Goal: Information Seeking & Learning: Learn about a topic

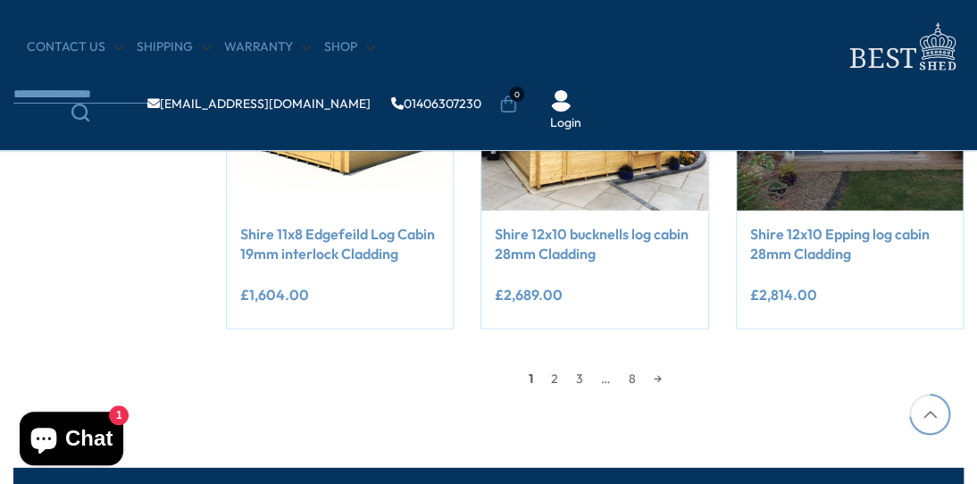
scroll to position [1573, 0]
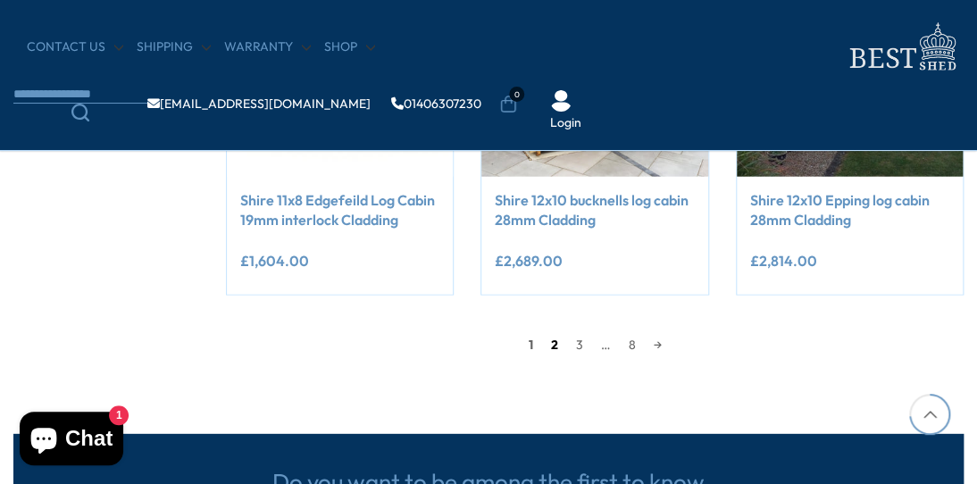
click at [549, 343] on link "2" at bounding box center [553, 344] width 25 height 27
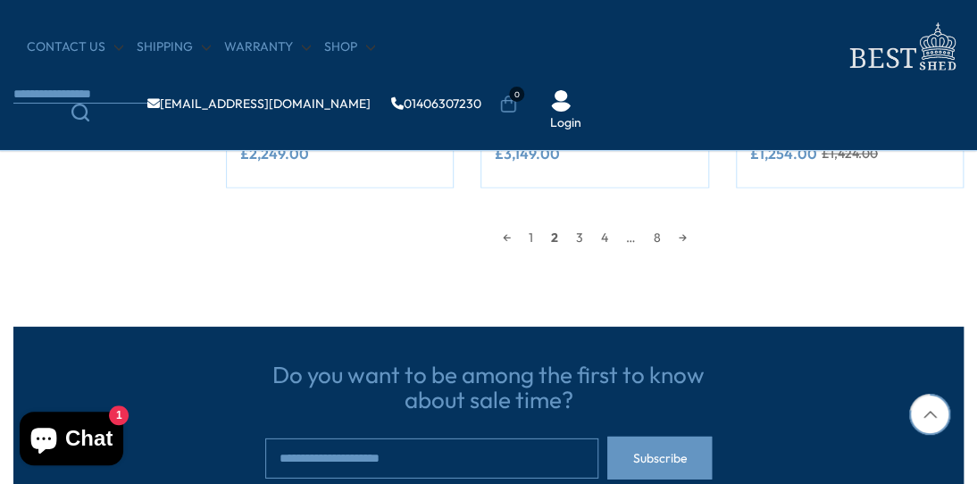
scroll to position [1682, 0]
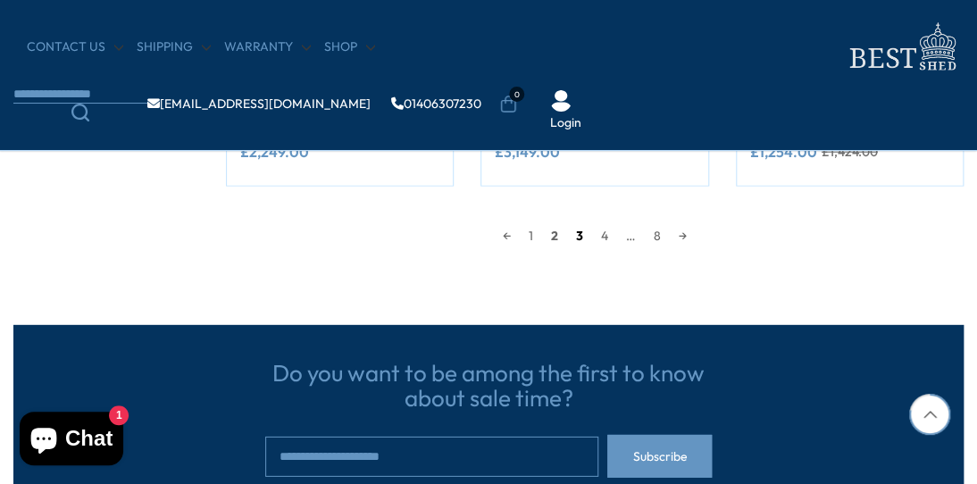
click at [580, 231] on link "3" at bounding box center [579, 235] width 25 height 27
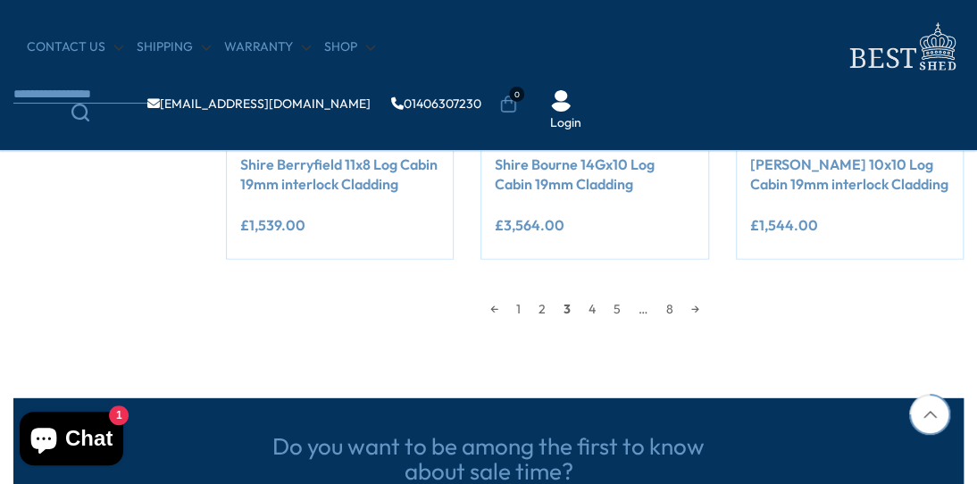
scroll to position [1610, 0]
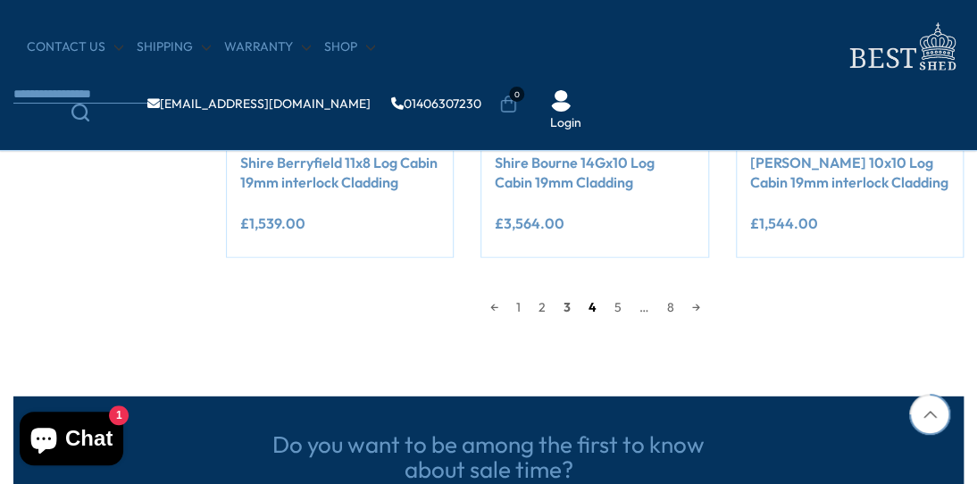
click at [590, 305] on link "4" at bounding box center [592, 307] width 26 height 27
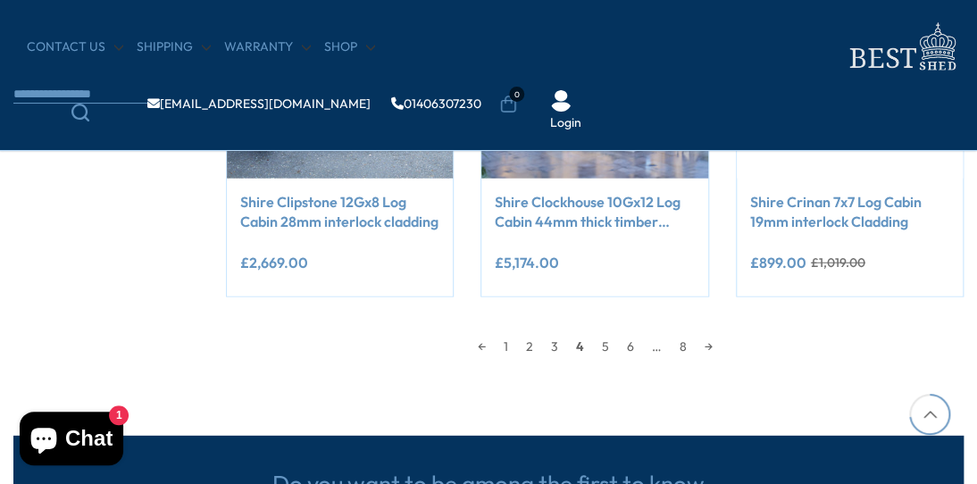
scroll to position [1574, 0]
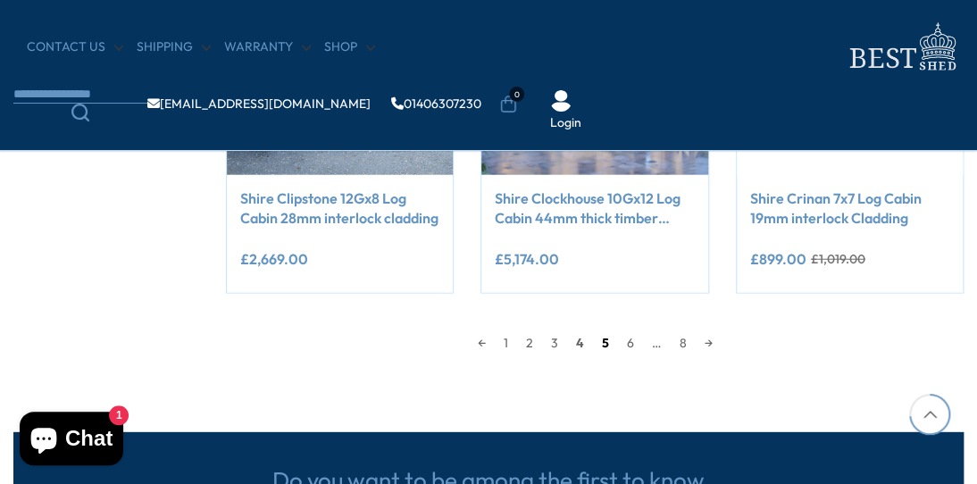
click at [601, 340] on link "5" at bounding box center [604, 343] width 25 height 27
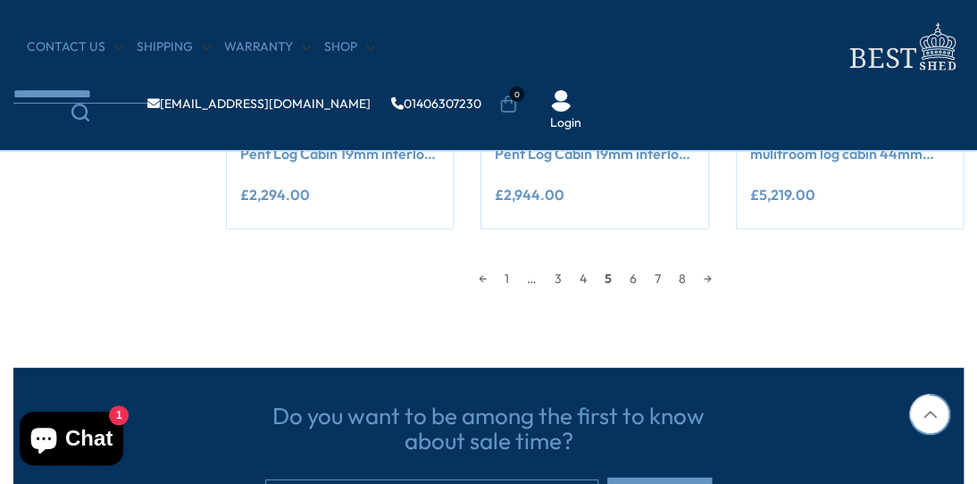
scroll to position [1717, 0]
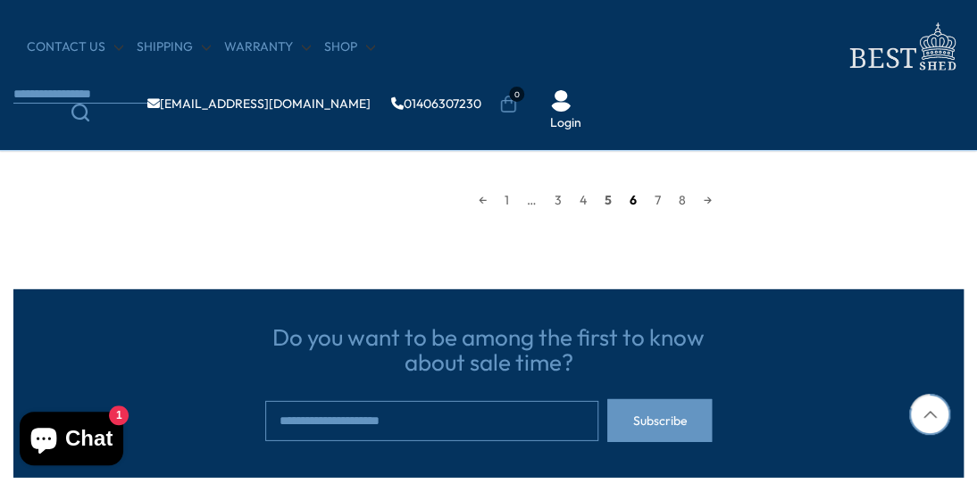
click at [629, 196] on link "6" at bounding box center [632, 200] width 25 height 27
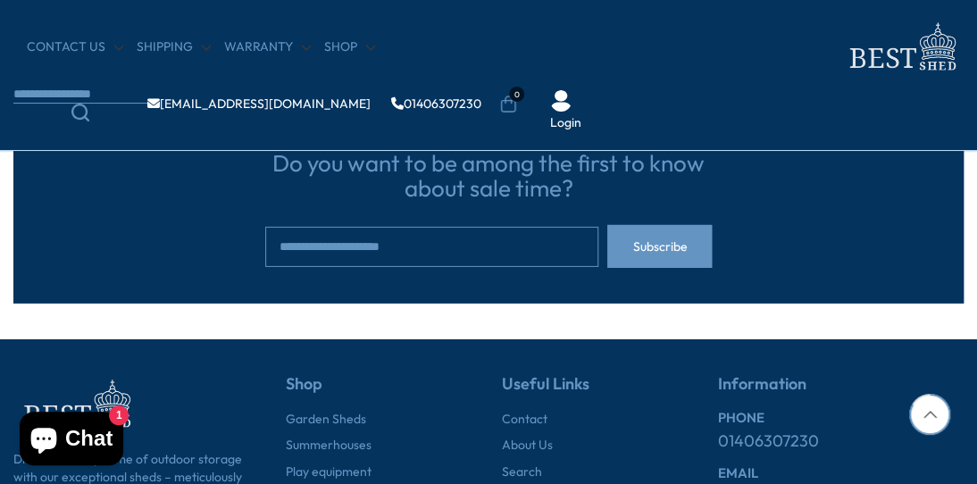
scroll to position [1717, 0]
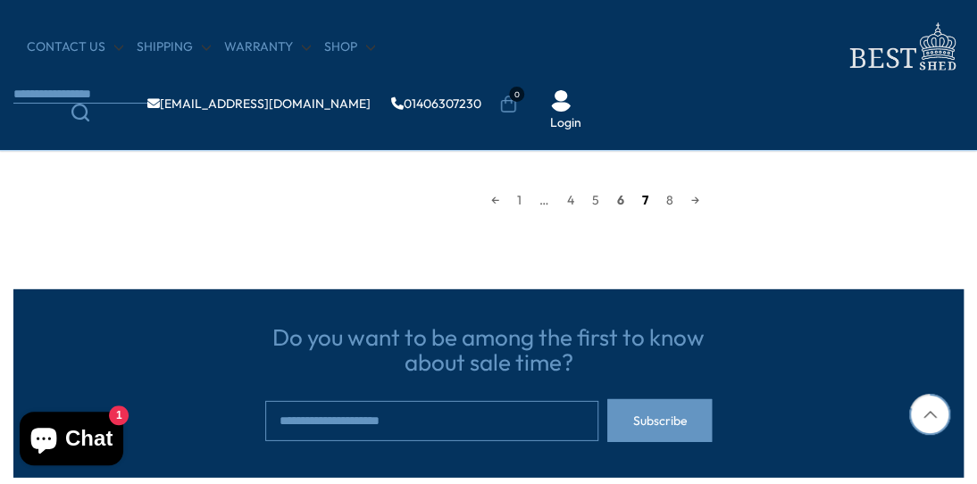
click at [643, 199] on link "7" at bounding box center [645, 200] width 24 height 27
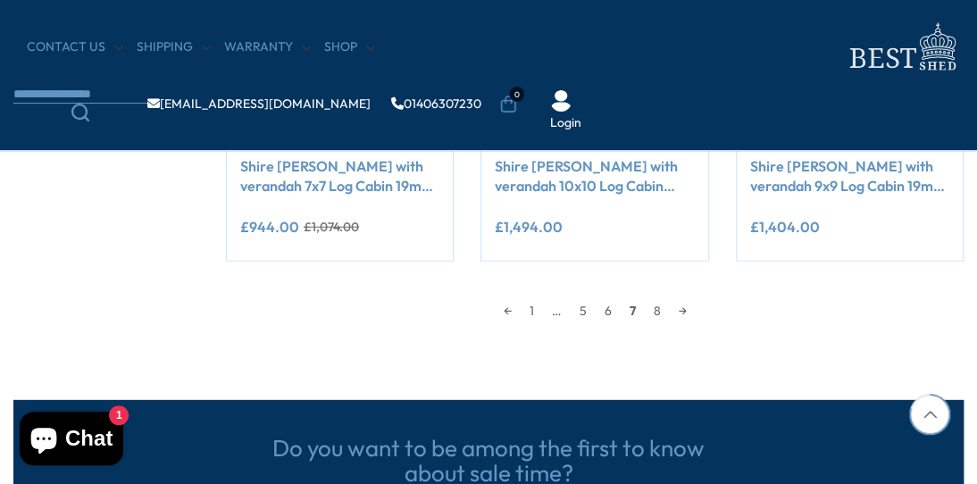
scroll to position [1717, 0]
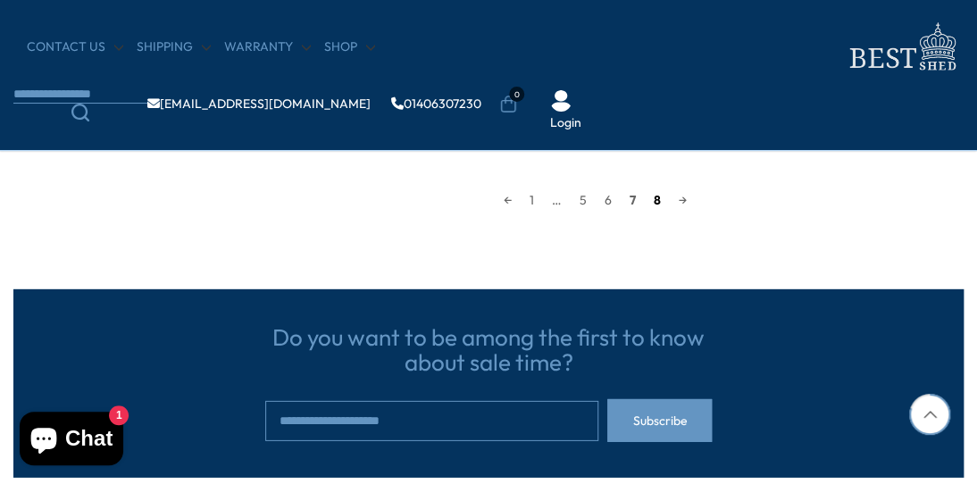
click at [654, 199] on link "8" at bounding box center [656, 200] width 25 height 27
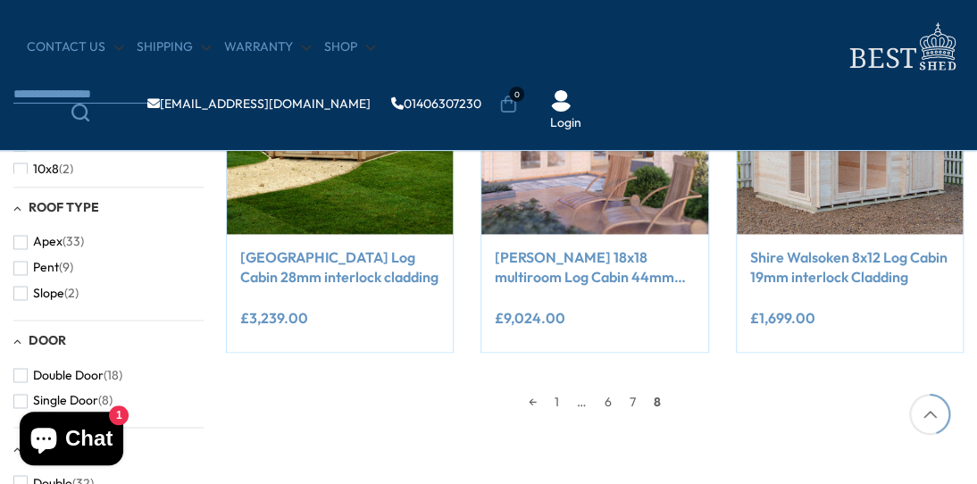
scroll to position [824, 0]
